Goal: Check status

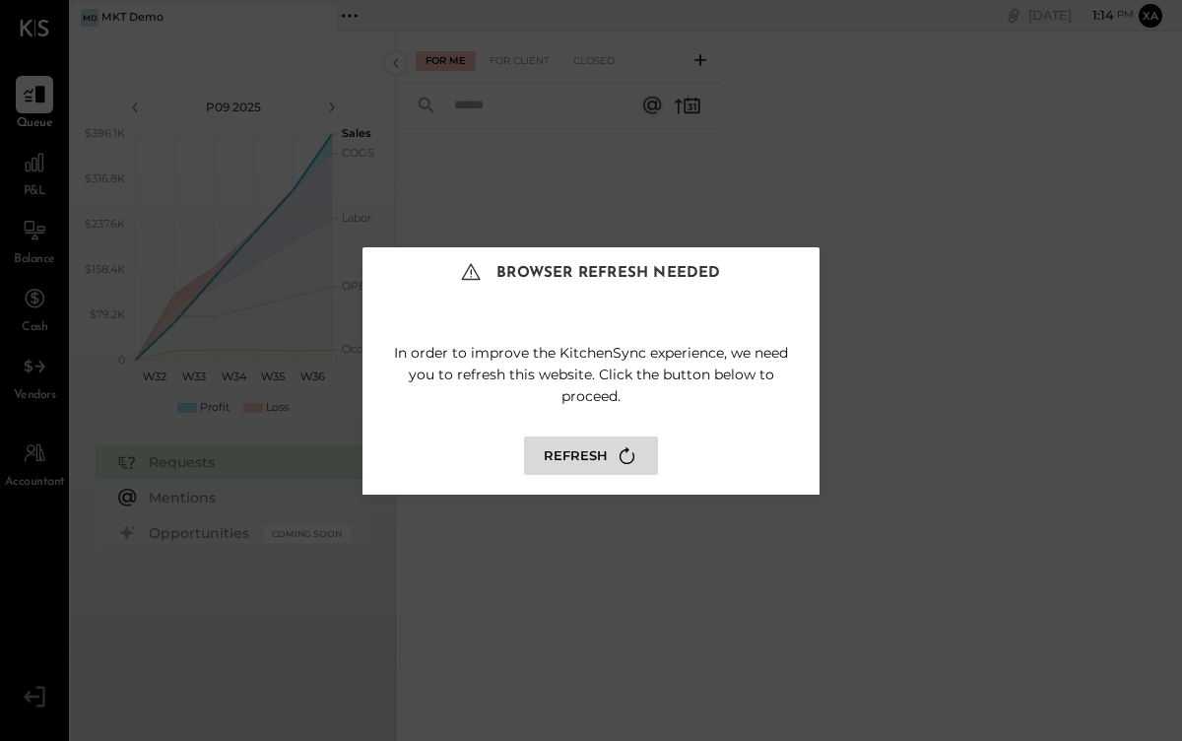
click at [572, 455] on button "Refresh" at bounding box center [591, 455] width 134 height 38
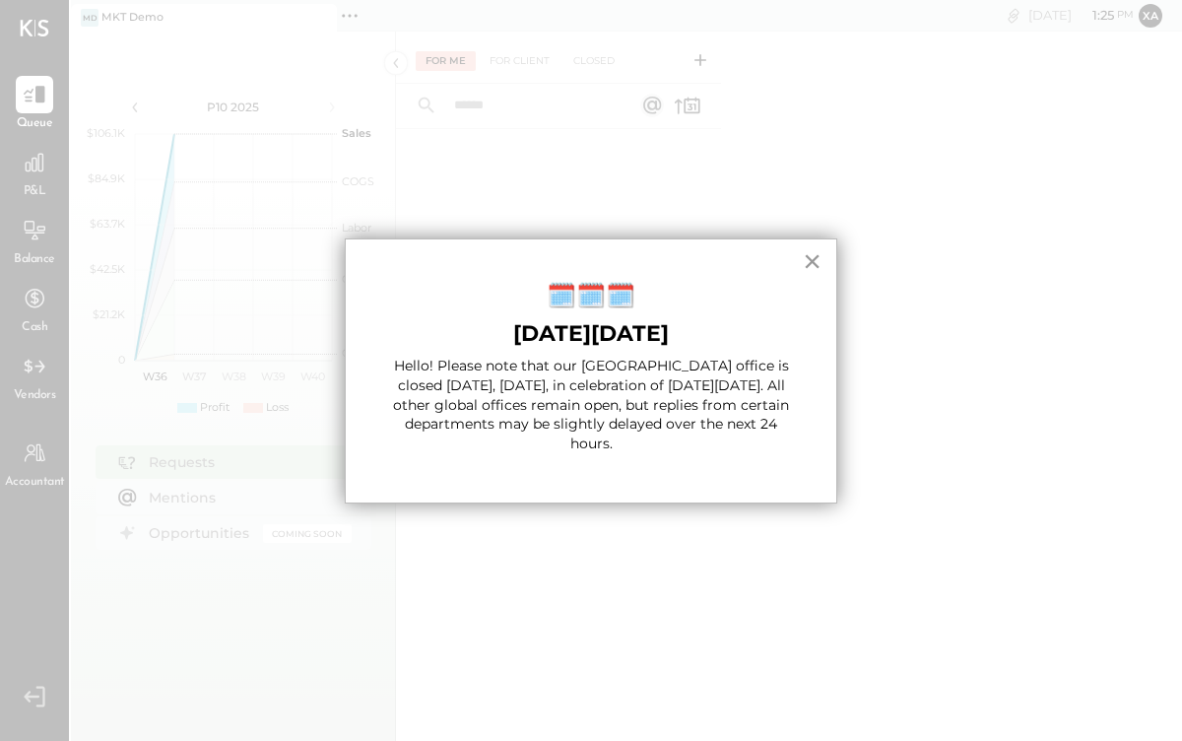
click at [816, 263] on button "×" at bounding box center [812, 261] width 19 height 32
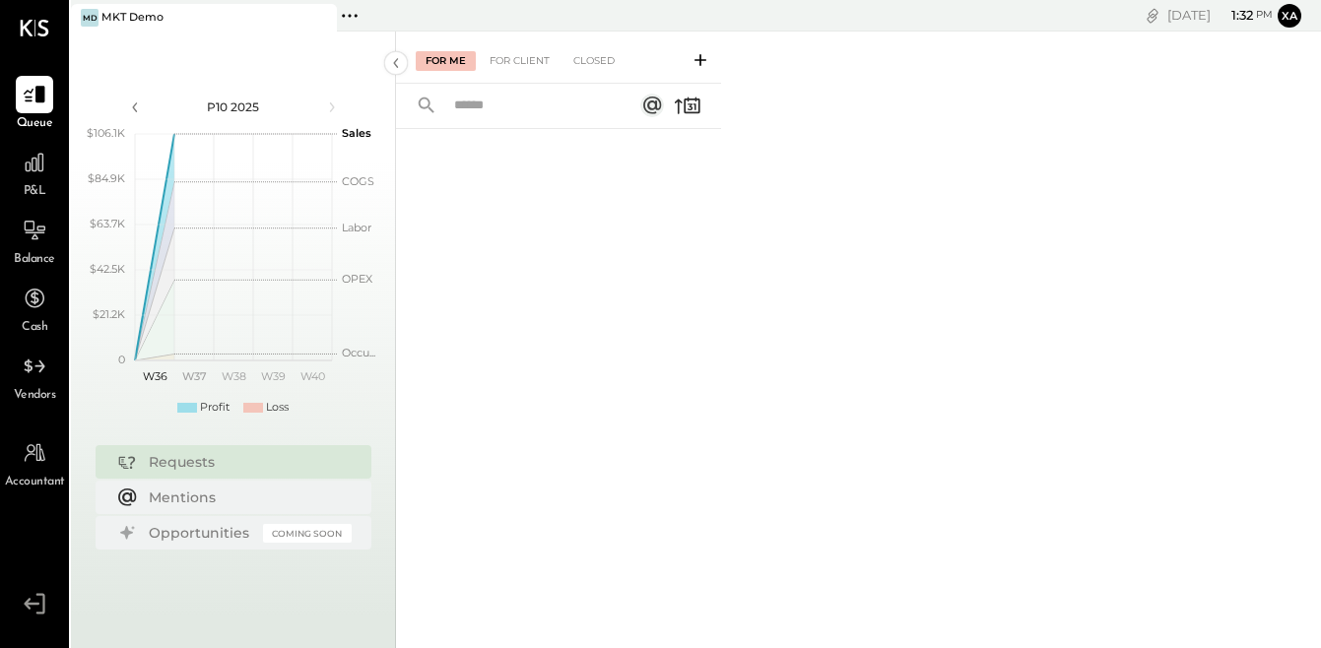
click at [821, 119] on div "For Me For Client Closed" at bounding box center [858, 340] width 925 height 617
